Goal: Task Accomplishment & Management: Manage account settings

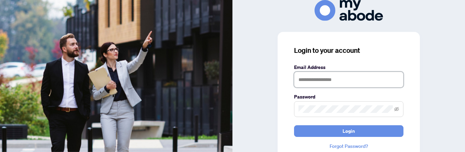
click at [319, 71] on input "text" at bounding box center [348, 79] width 109 height 16
type input "**********"
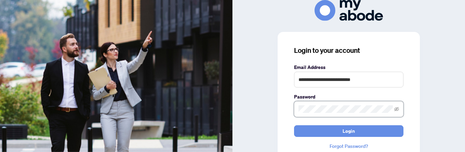
click at [294, 125] on button "Login" at bounding box center [348, 131] width 109 height 12
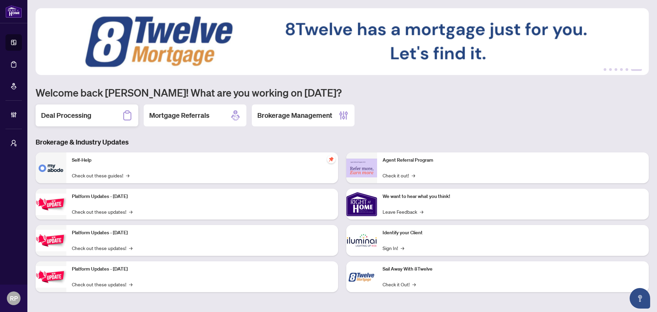
click at [100, 112] on div "Deal Processing" at bounding box center [87, 115] width 103 height 22
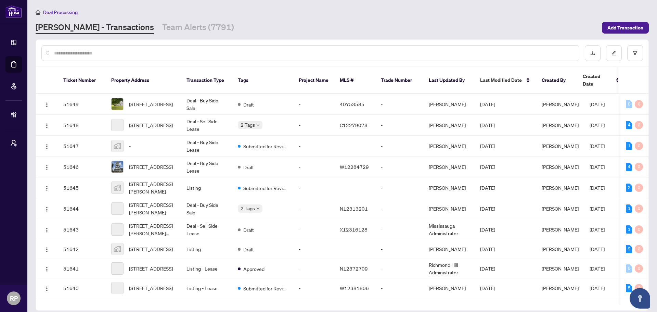
click at [148, 53] on input "text" at bounding box center [313, 53] width 519 height 8
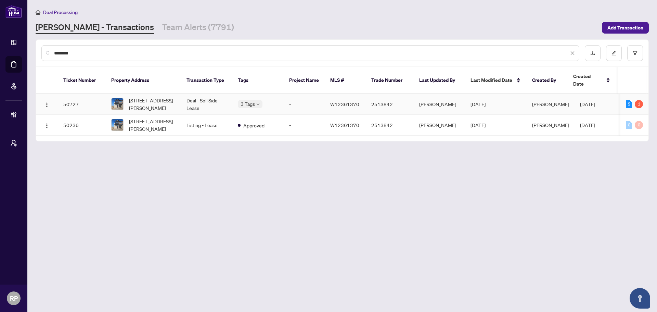
type input "********"
click at [218, 101] on td "Deal - Sell Side Lease" at bounding box center [206, 104] width 51 height 21
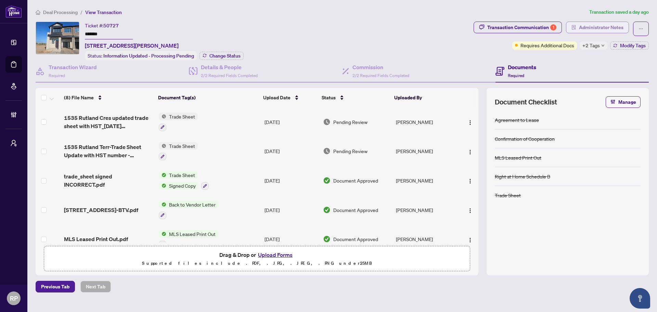
click at [470, 22] on span "Administrator Notes" at bounding box center [601, 27] width 44 height 11
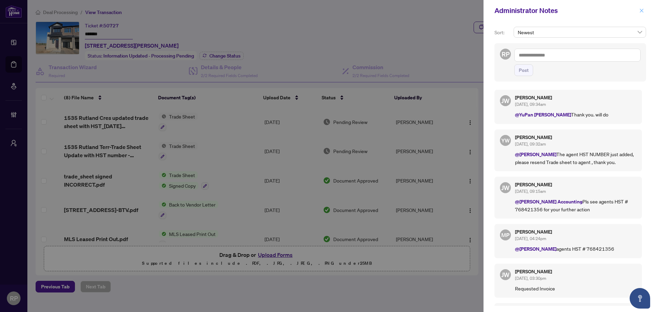
click at [470, 11] on icon "close" at bounding box center [641, 10] width 5 height 5
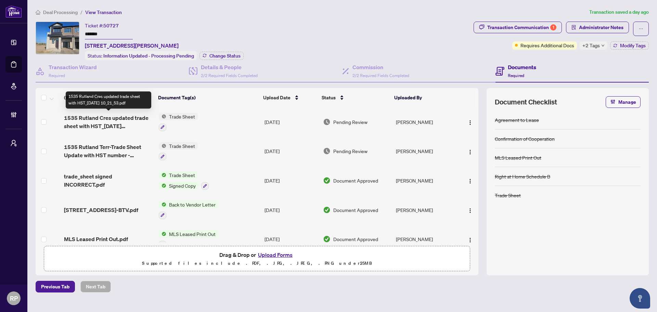
click at [117, 116] on span "1535 Rutland Cres updated trade sheet with HST_[DATE] 10_21_53.pdf" at bounding box center [108, 122] width 89 height 16
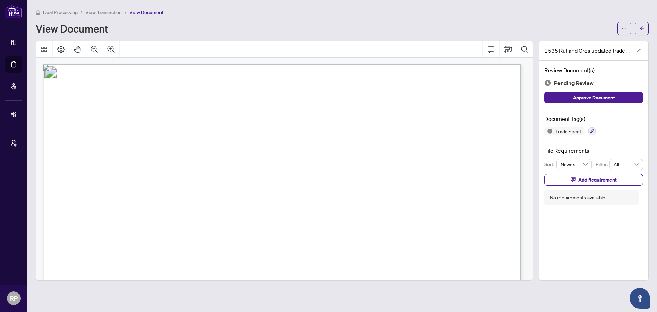
scroll to position [68, 0]
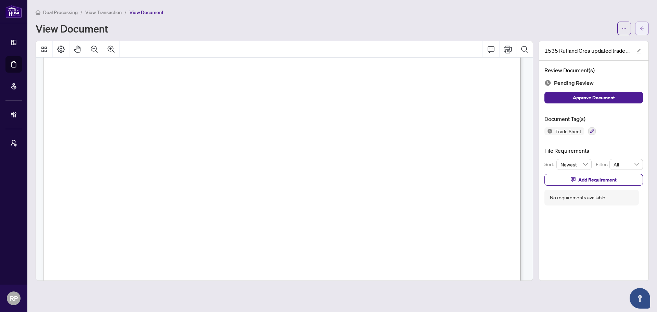
click at [470, 23] on button "button" at bounding box center [642, 29] width 14 height 14
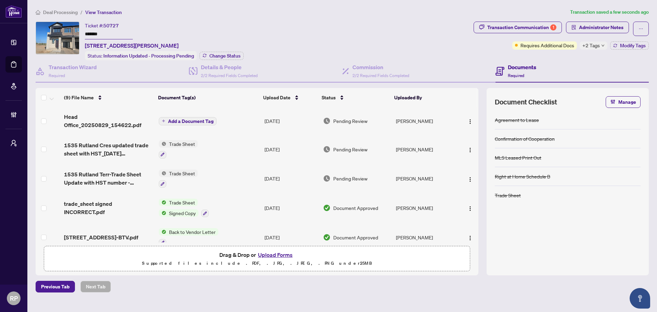
click at [193, 123] on span "Add a Document Tag" at bounding box center [190, 121] width 45 height 5
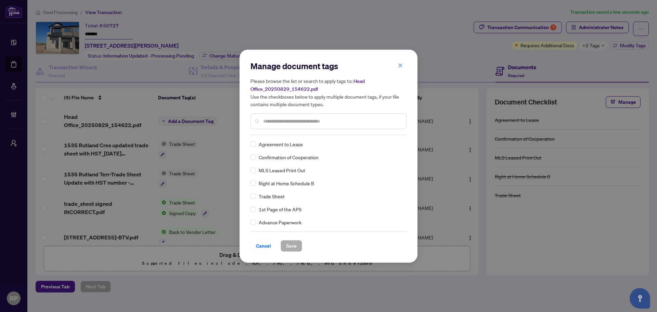
click at [367, 120] on input "text" at bounding box center [332, 121] width 138 height 8
type input "****"
click at [394, 146] on div at bounding box center [395, 144] width 13 height 7
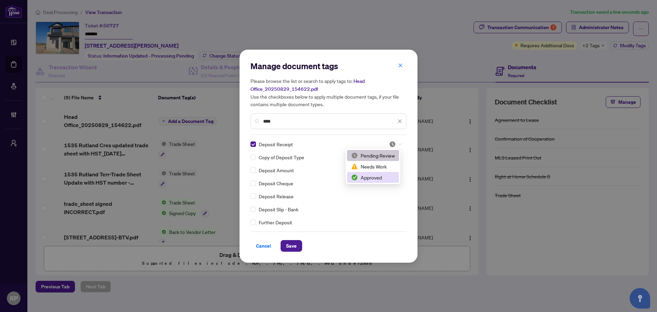
click at [385, 151] on div "Approved" at bounding box center [373, 177] width 44 height 8
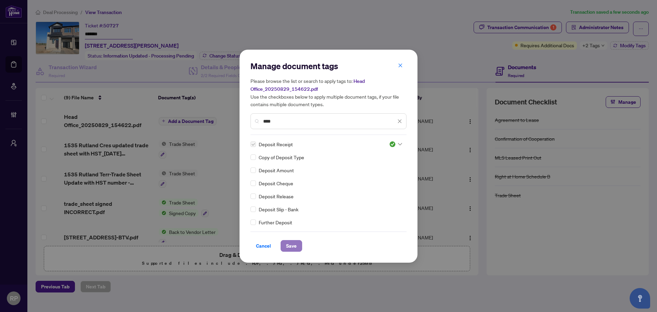
click at [290, 151] on span "Save" at bounding box center [291, 245] width 11 height 11
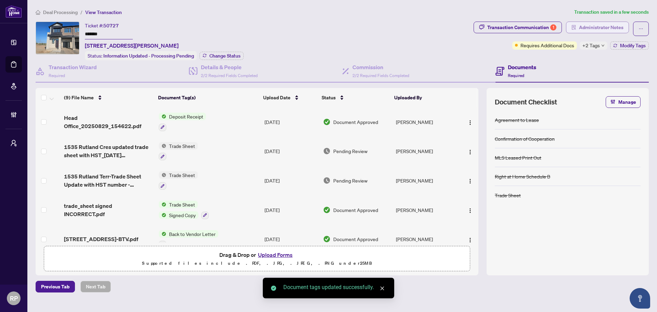
click at [470, 30] on span "Administrator Notes" at bounding box center [601, 27] width 44 height 11
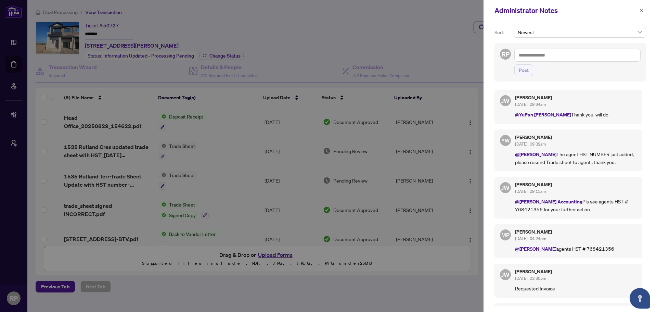
click at [470, 55] on textarea at bounding box center [577, 55] width 126 height 13
click at [470, 62] on span "[PERSON_NAME]" at bounding box center [551, 60] width 44 height 6
type textarea "**********"
click at [470, 67] on button "Post" at bounding box center [523, 70] width 19 height 12
